Goal: Information Seeking & Learning: Find specific fact

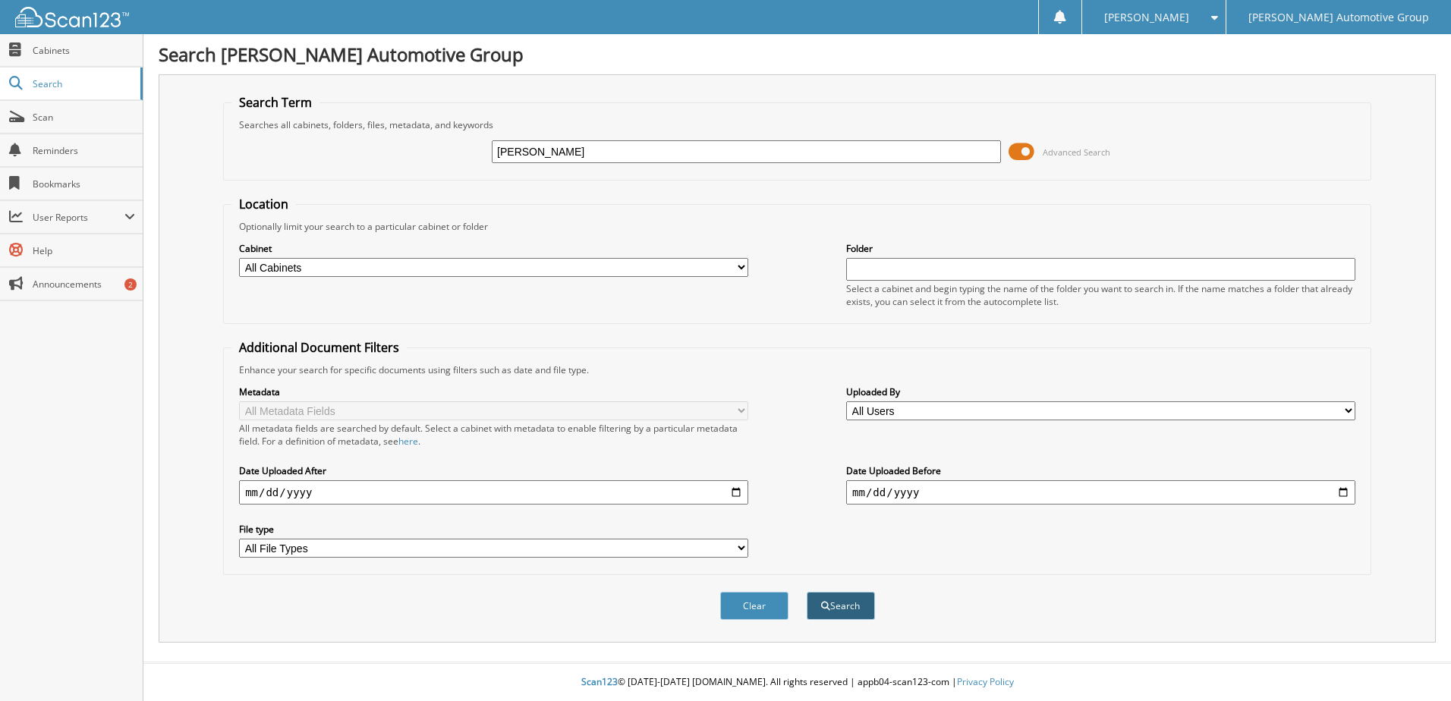
type input "[PERSON_NAME]"
click at [857, 612] on button "Search" at bounding box center [840, 606] width 68 height 28
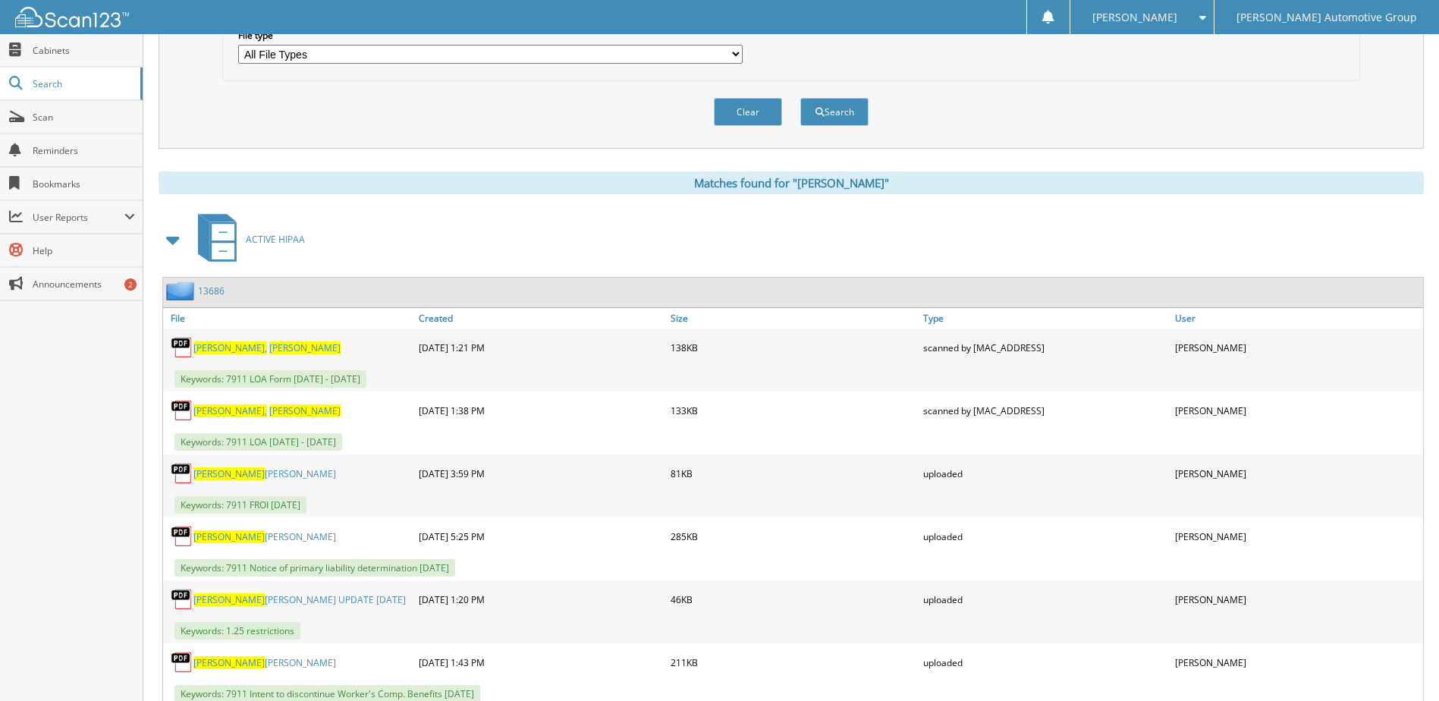
scroll to position [531, 0]
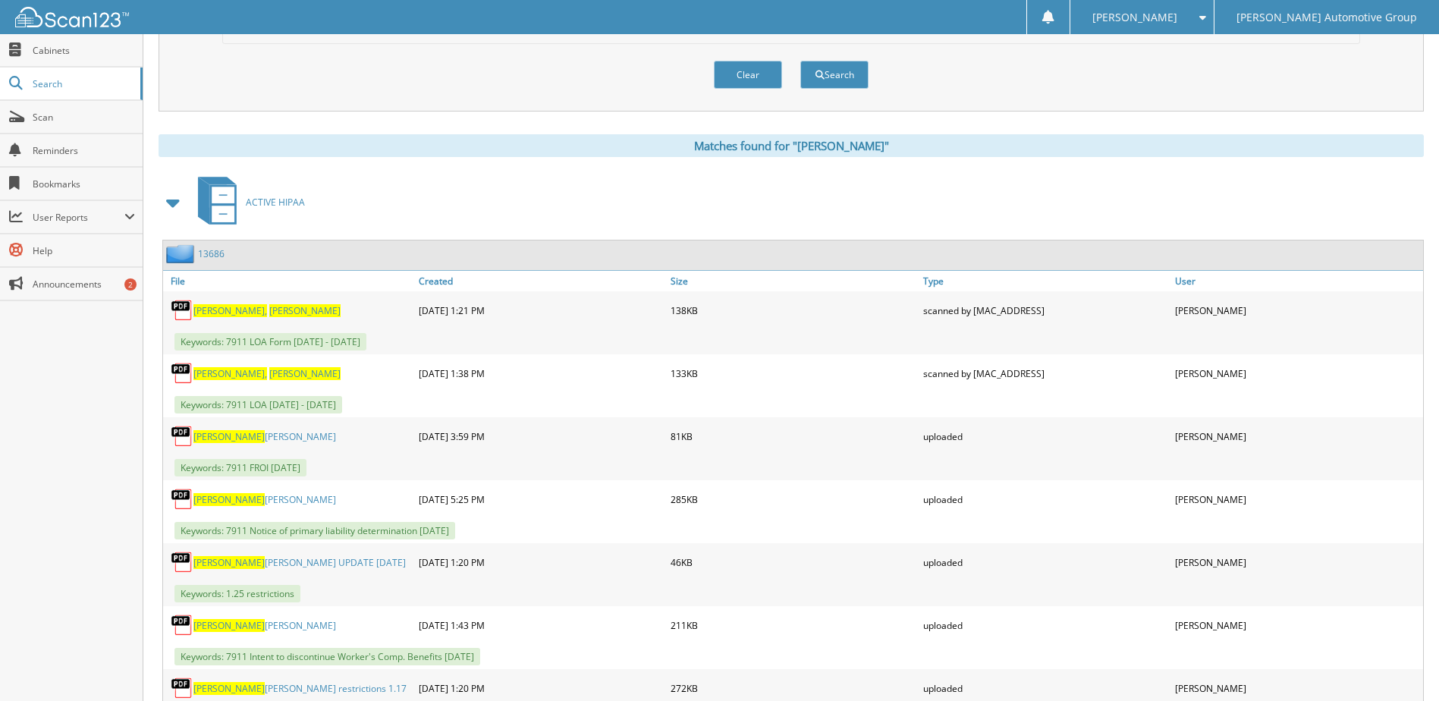
click at [216, 255] on link "13686" at bounding box center [211, 253] width 27 height 13
